Goal: Book appointment/travel/reservation

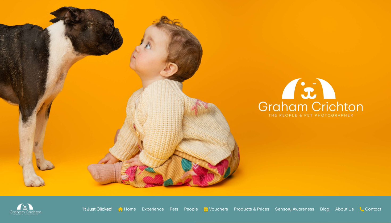
scroll to position [18, 0]
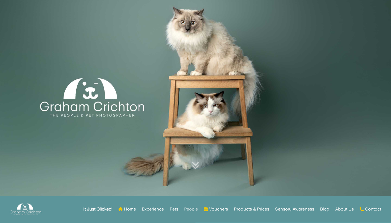
click at [187, 209] on link "People" at bounding box center [191, 209] width 14 height 21
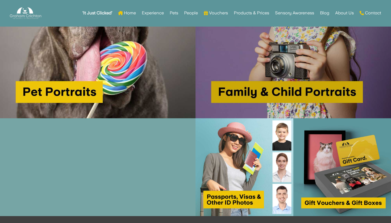
scroll to position [361, 0]
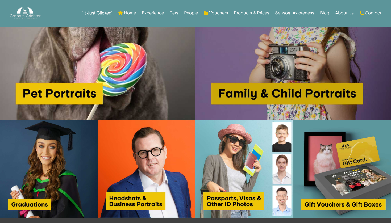
click at [284, 95] on img at bounding box center [292, 22] width 195 height 195
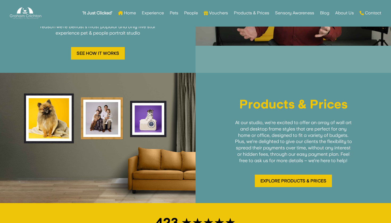
scroll to position [693, 0]
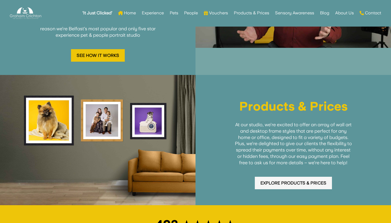
click at [290, 177] on link "Explore Products & Prices" at bounding box center [293, 183] width 77 height 12
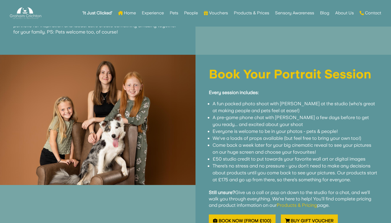
scroll to position [422, 0]
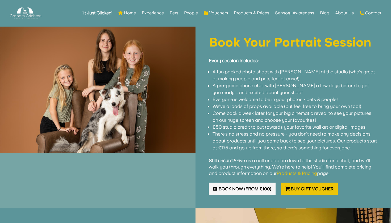
click at [250, 183] on link "Book Now (from £100)" at bounding box center [242, 189] width 67 height 12
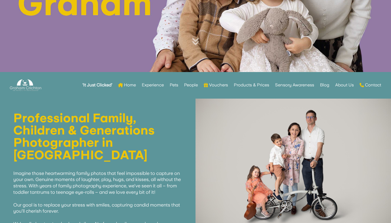
scroll to position [141, 0]
click at [129, 86] on link "Home" at bounding box center [127, 85] width 18 height 21
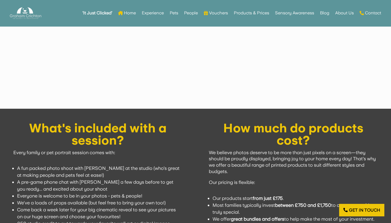
scroll to position [395, 0]
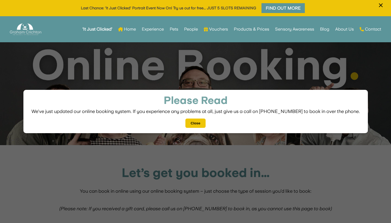
click at [197, 122] on button "Close" at bounding box center [195, 123] width 20 height 9
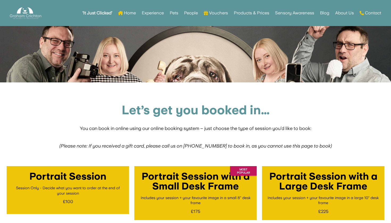
scroll to position [58, 0]
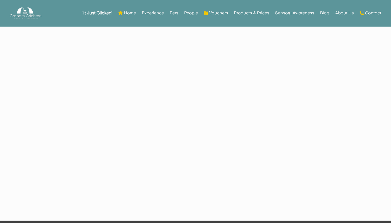
scroll to position [1420, 0]
